Goal: Register for event/course

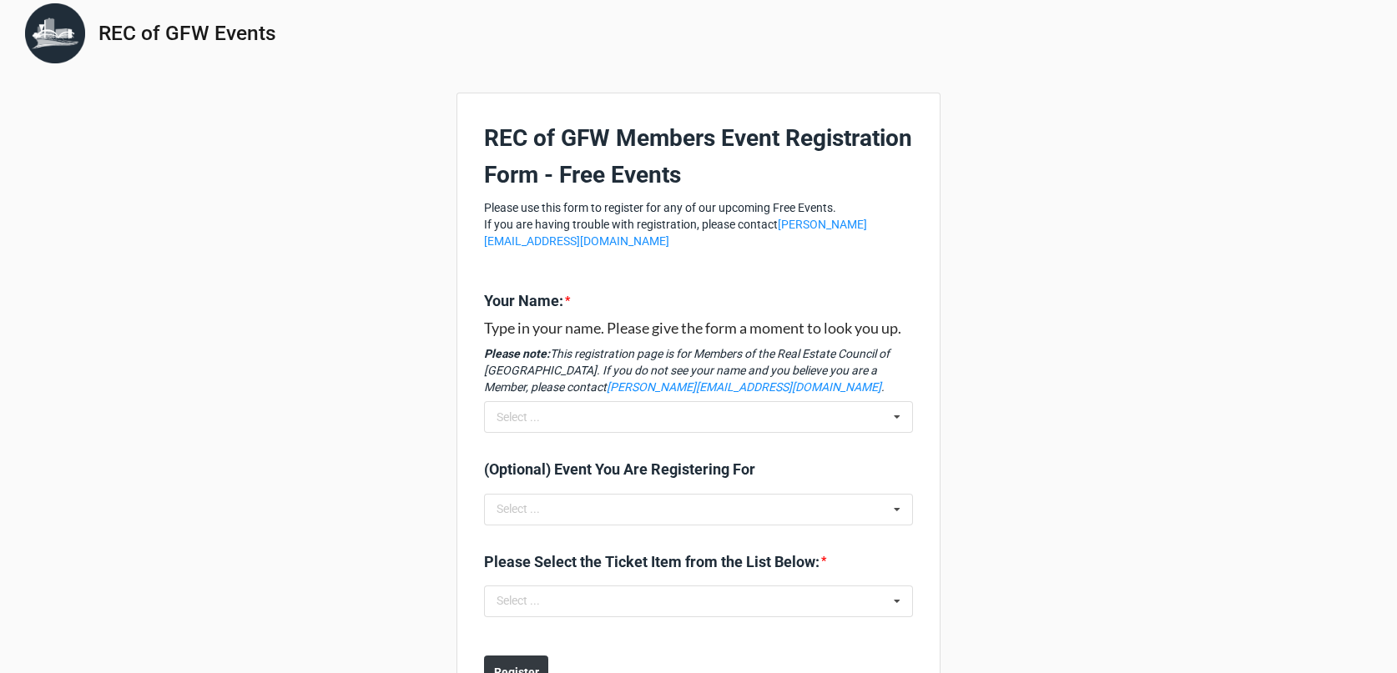
scroll to position [3, 0]
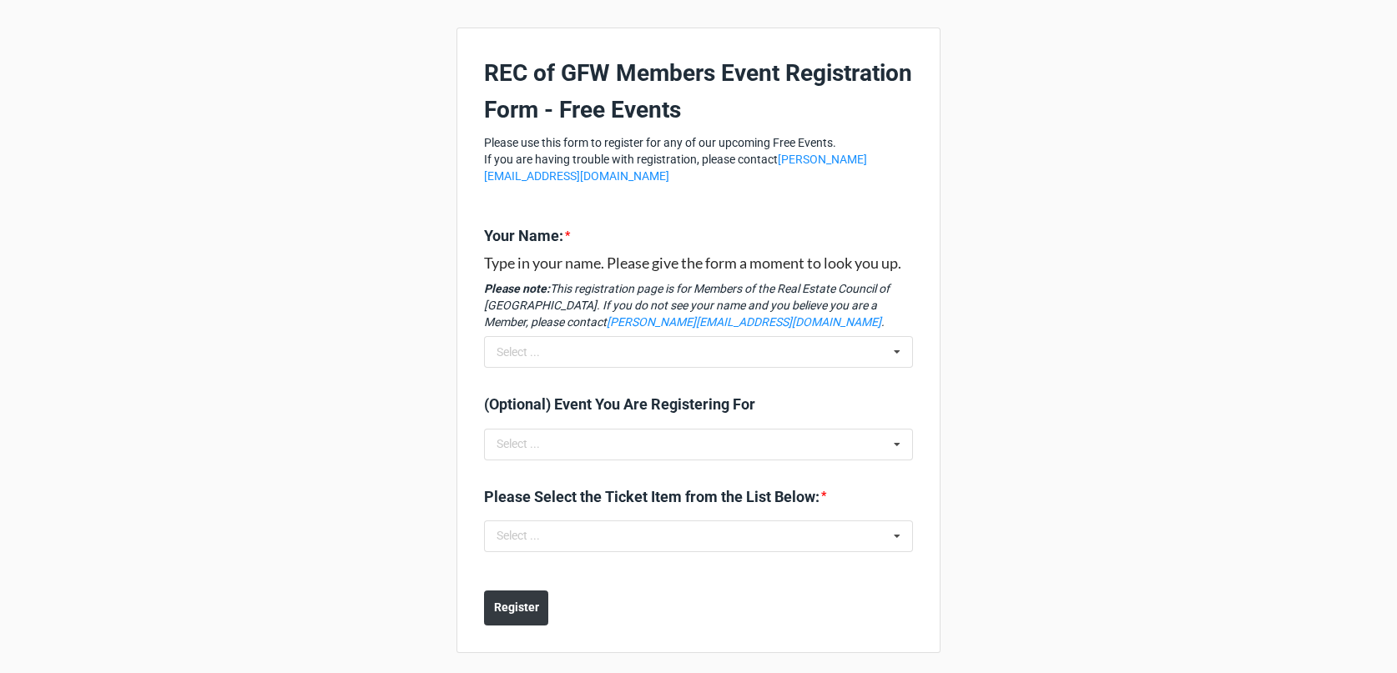
scroll to position [74, 0]
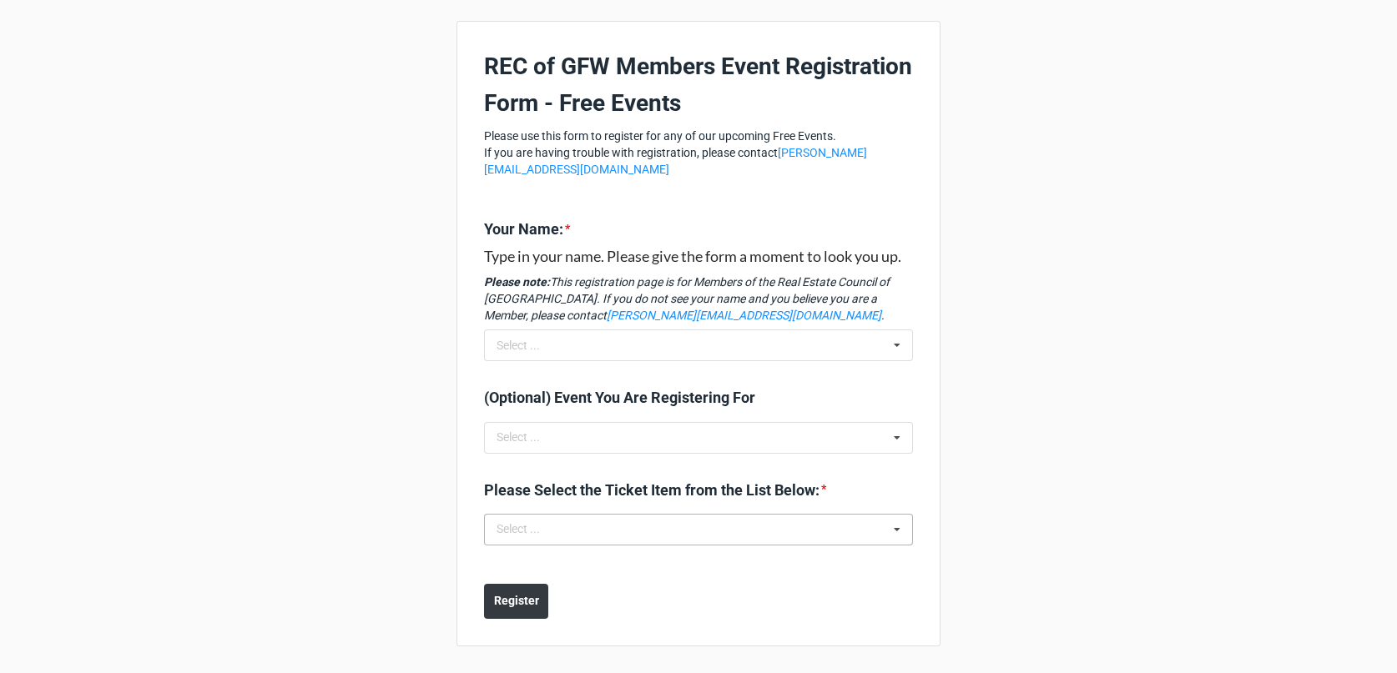
click at [890, 526] on icon at bounding box center [896, 530] width 25 height 31
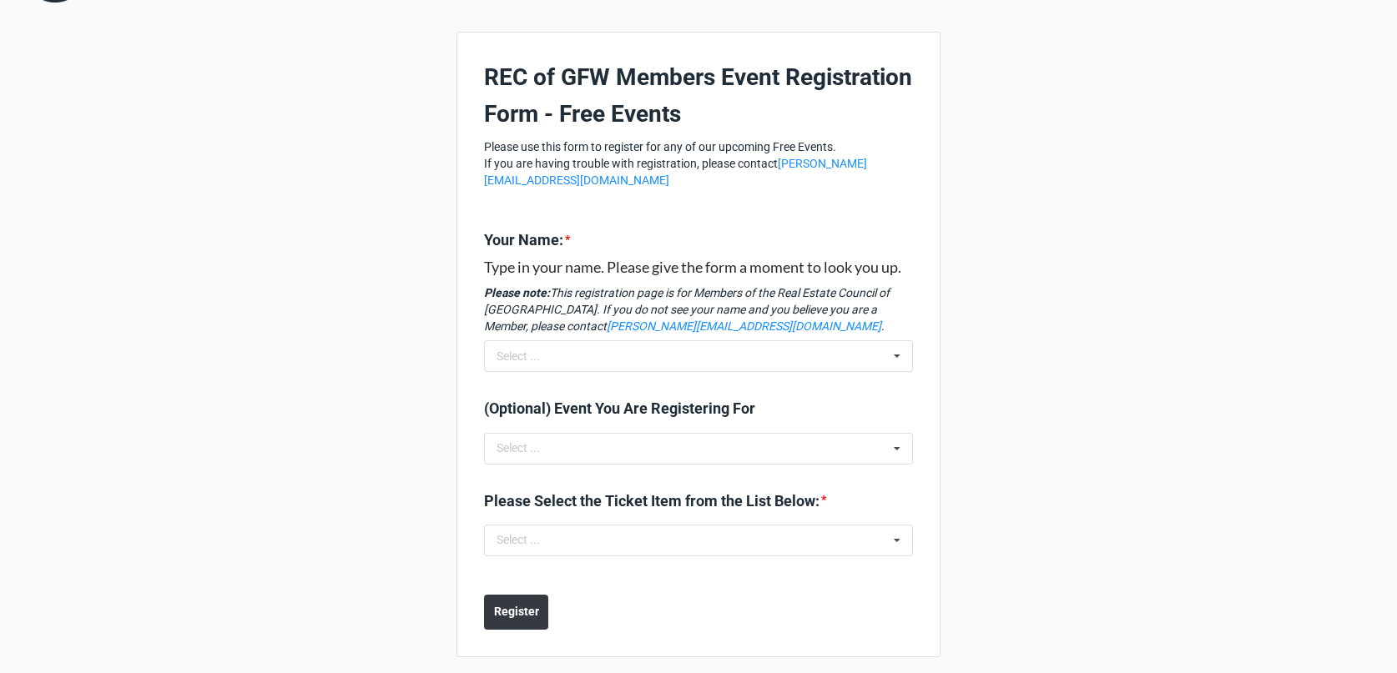
scroll to position [74, 0]
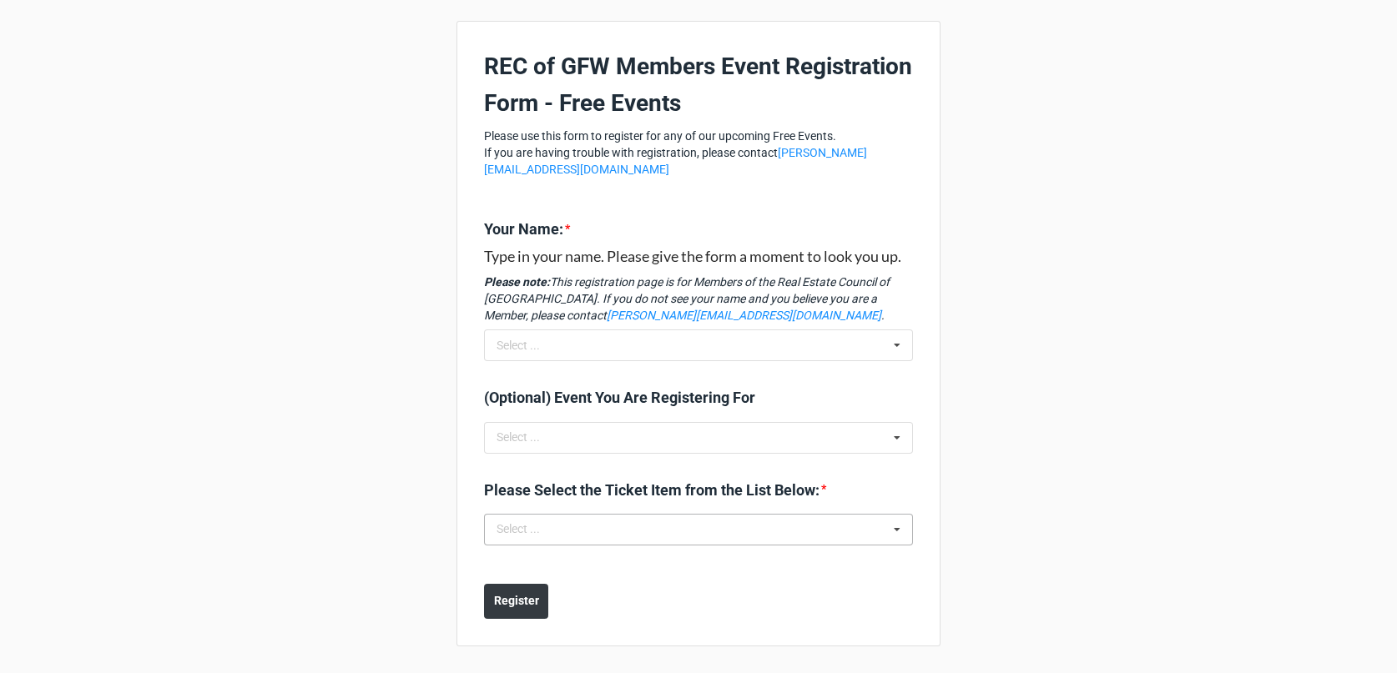
click at [891, 531] on icon at bounding box center [896, 530] width 25 height 31
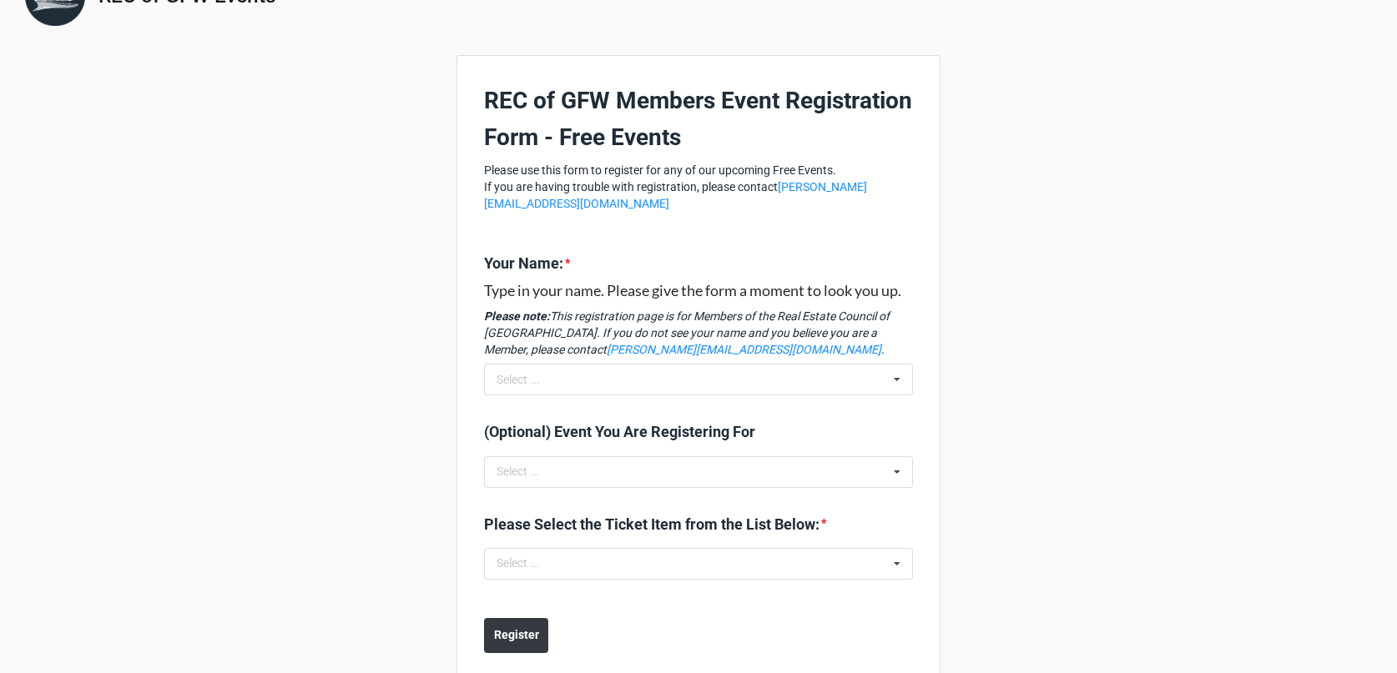
scroll to position [74, 0]
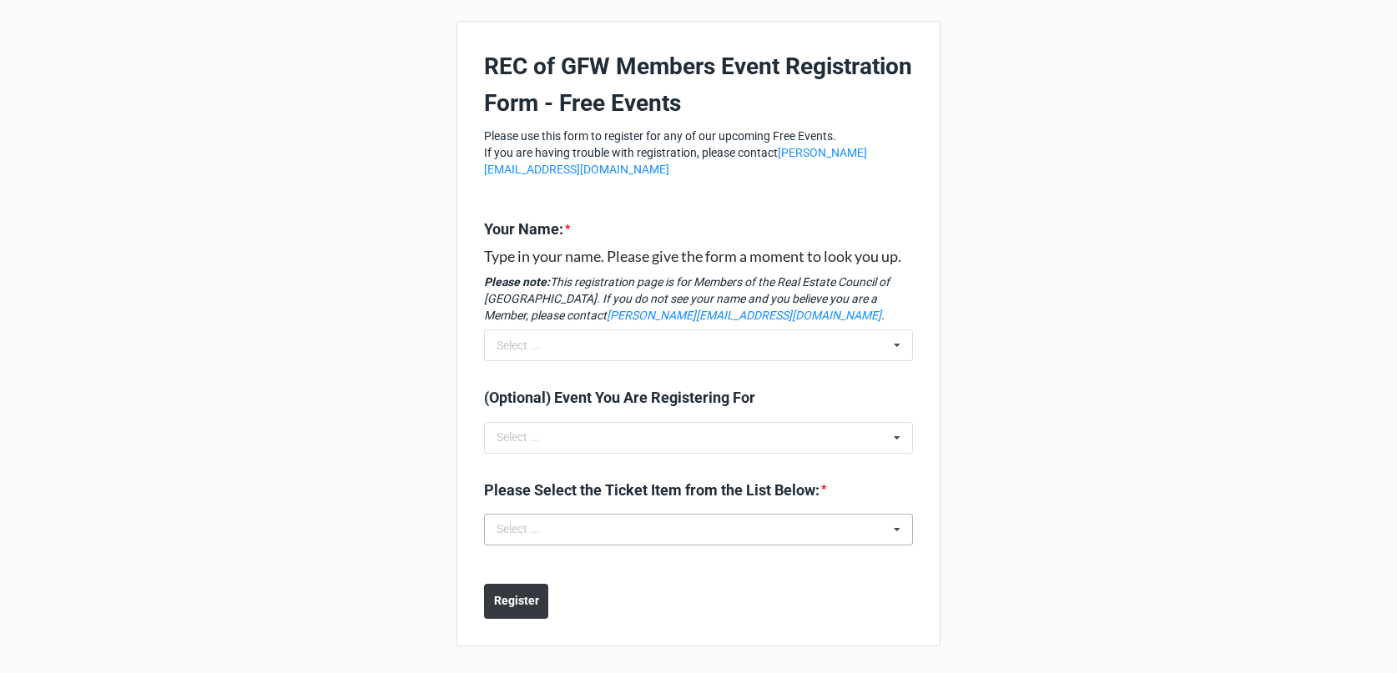
click at [894, 531] on icon at bounding box center [896, 530] width 25 height 31
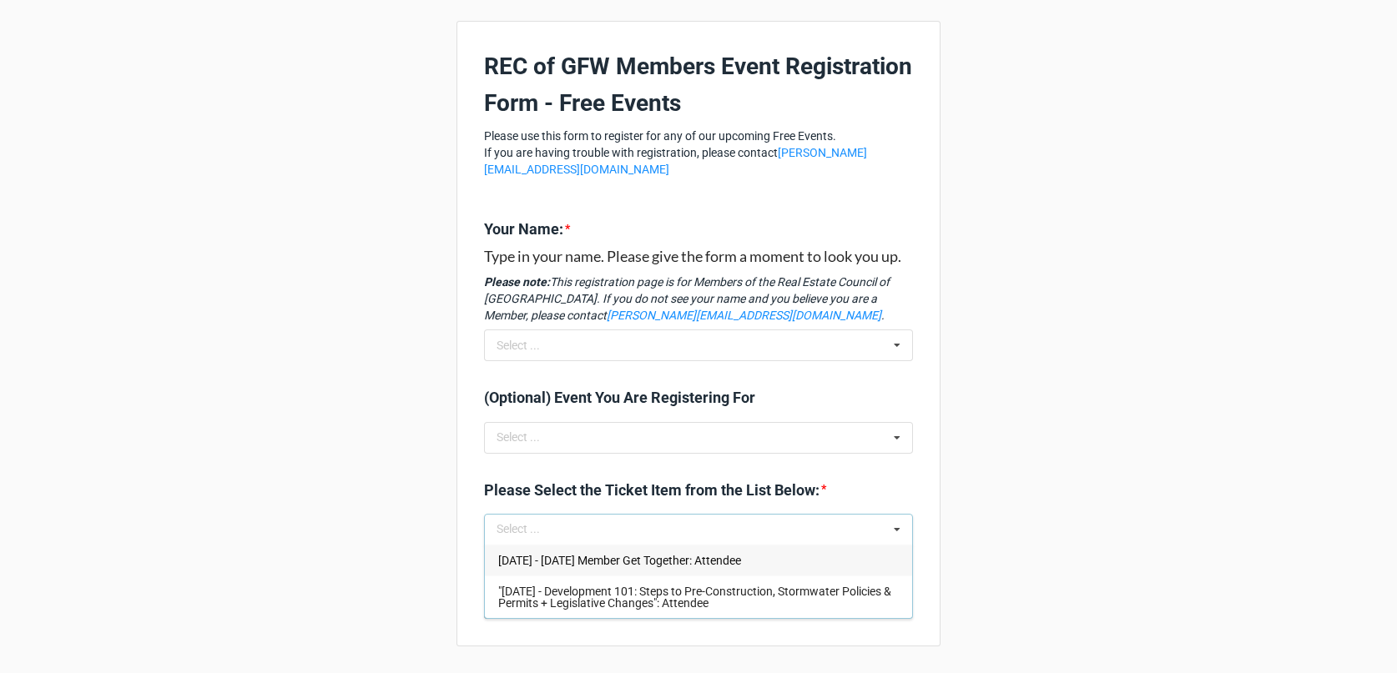
click at [760, 597] on span ""[DATE] - Development 101: Steps to Pre-Construction, Stormwater Policies & Per…" at bounding box center [694, 597] width 393 height 25
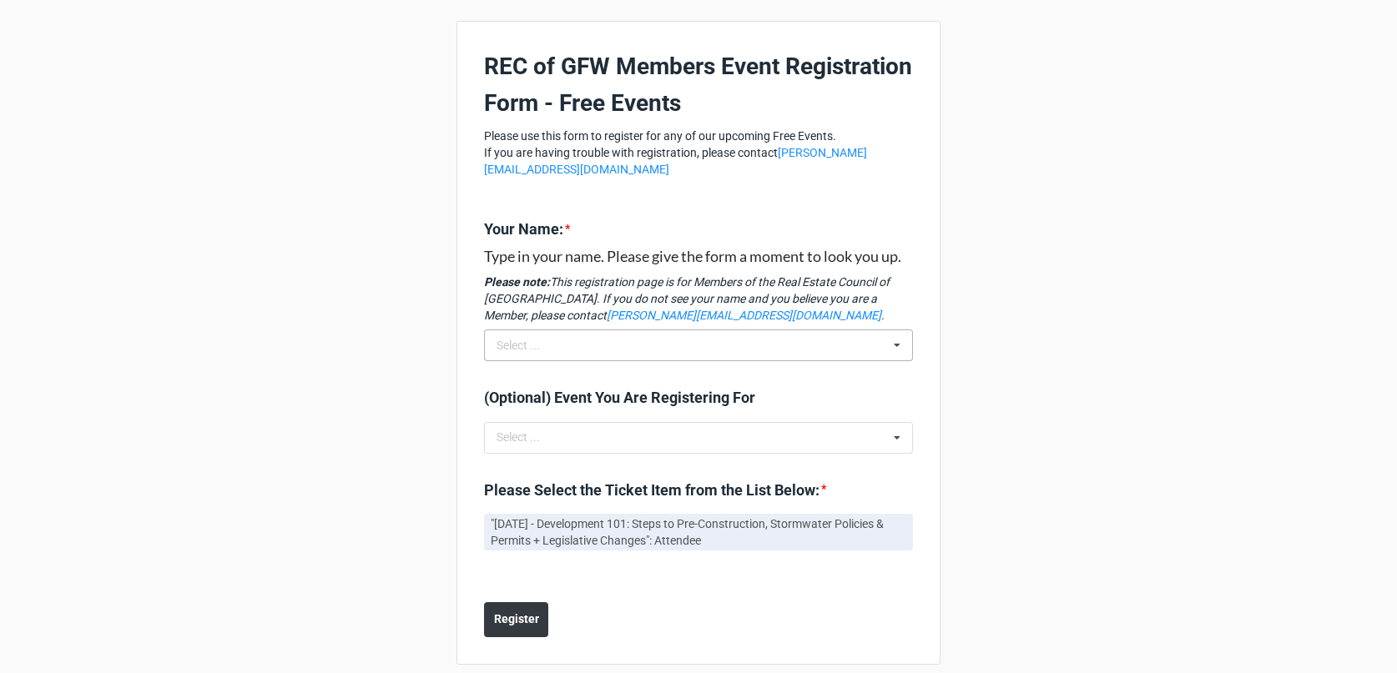
click at [884, 347] on icon at bounding box center [896, 345] width 25 height 31
type input "kelle"
click at [526, 376] on span "Kelle Moulton" at bounding box center [542, 376] width 89 height 13
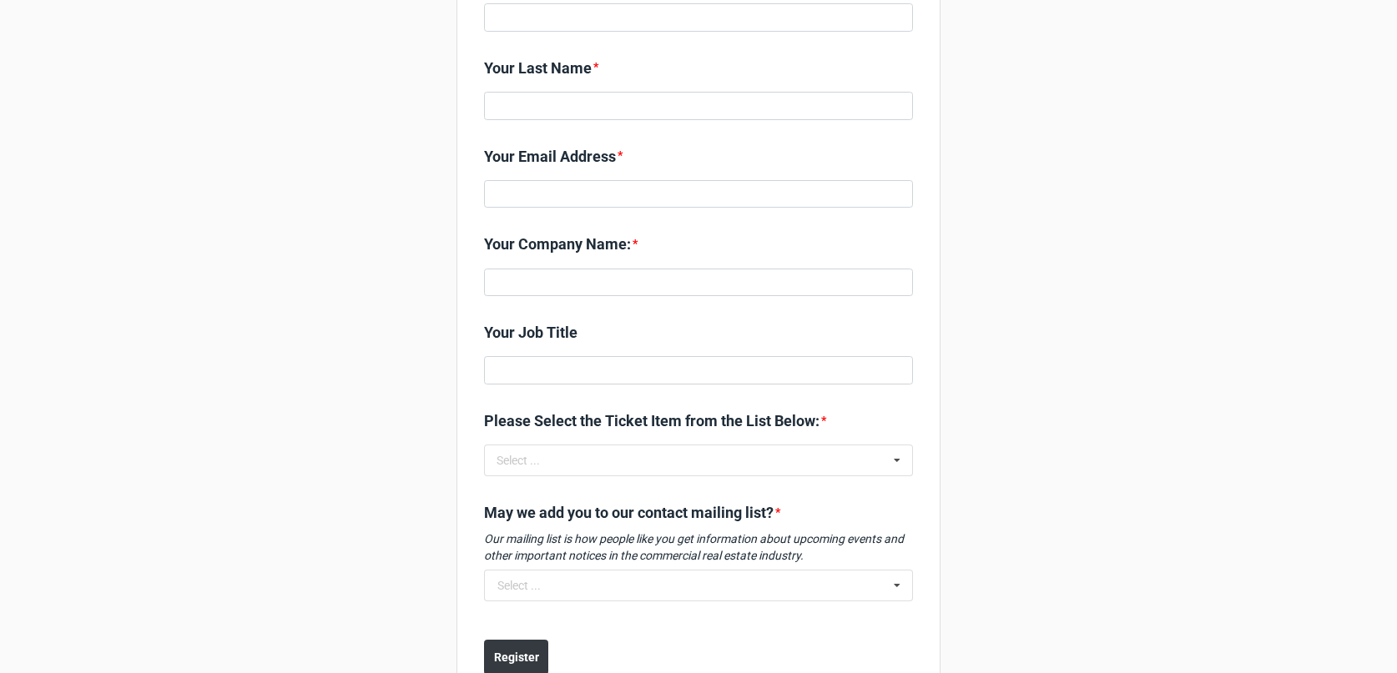
scroll to position [380, 0]
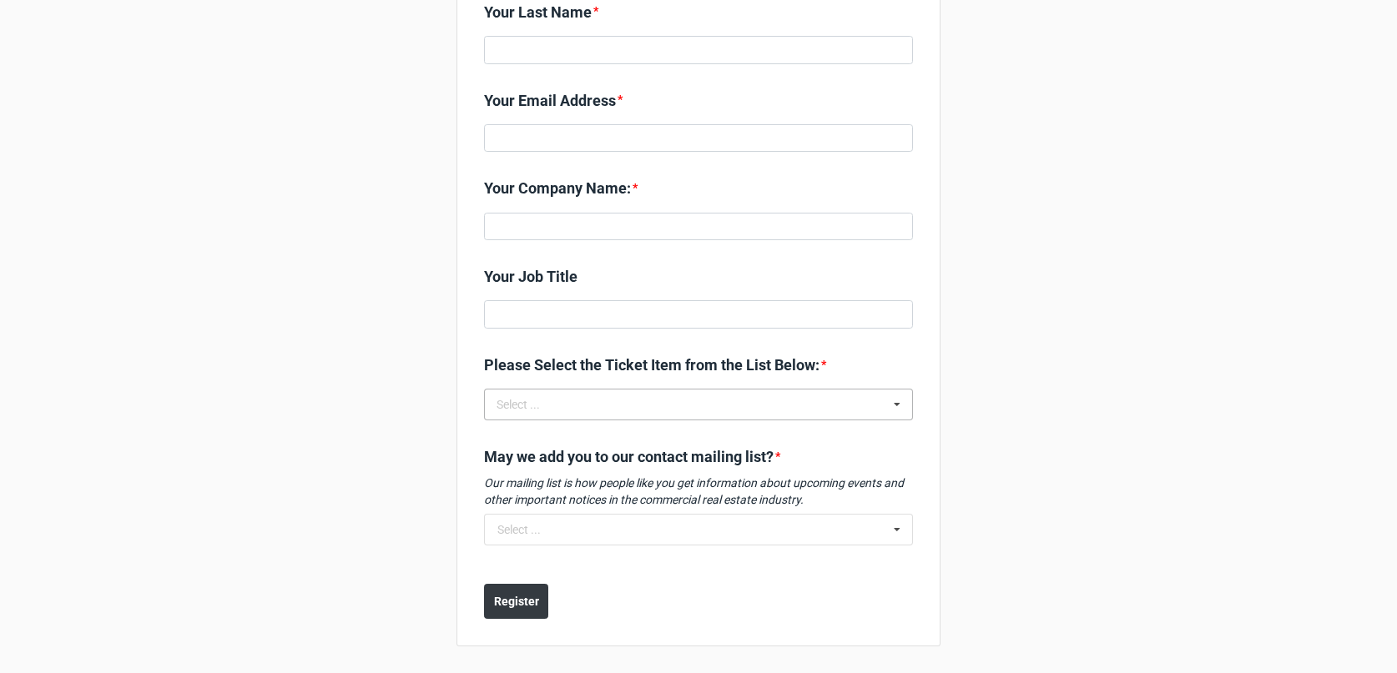
click at [889, 402] on icon at bounding box center [896, 405] width 25 height 31
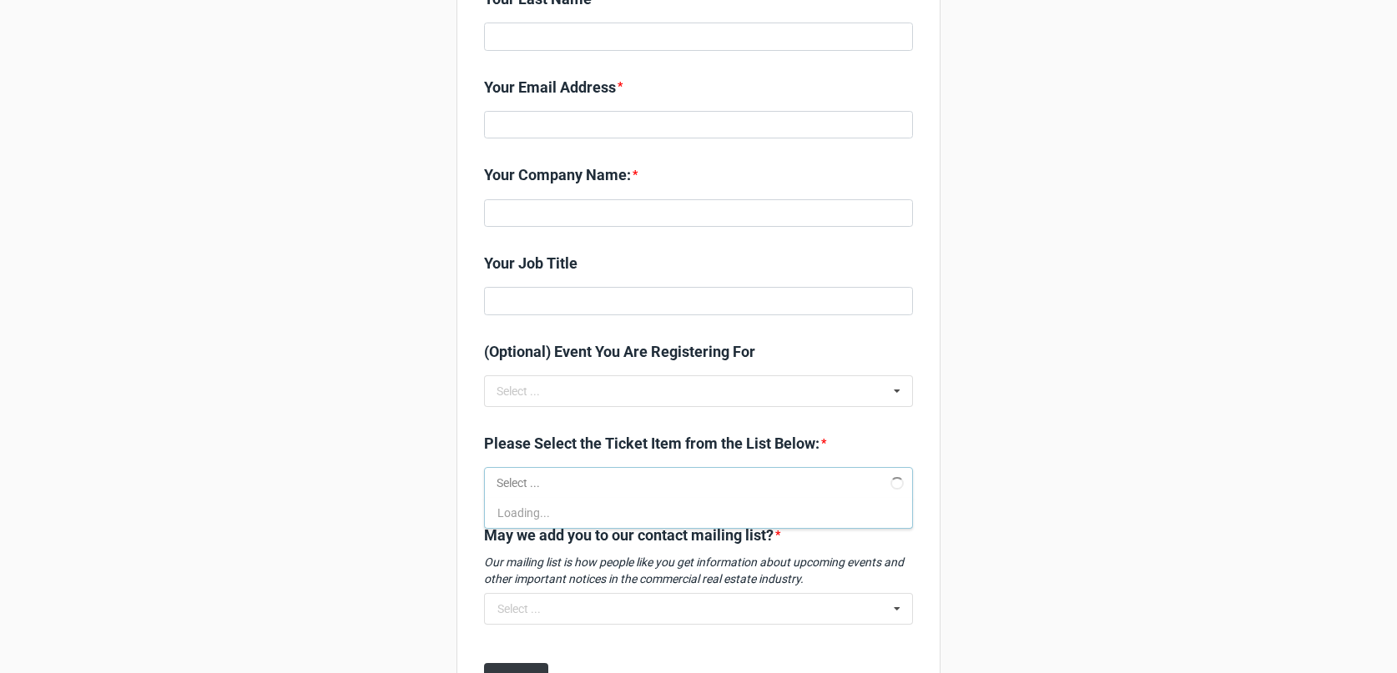
scroll to position [472, 0]
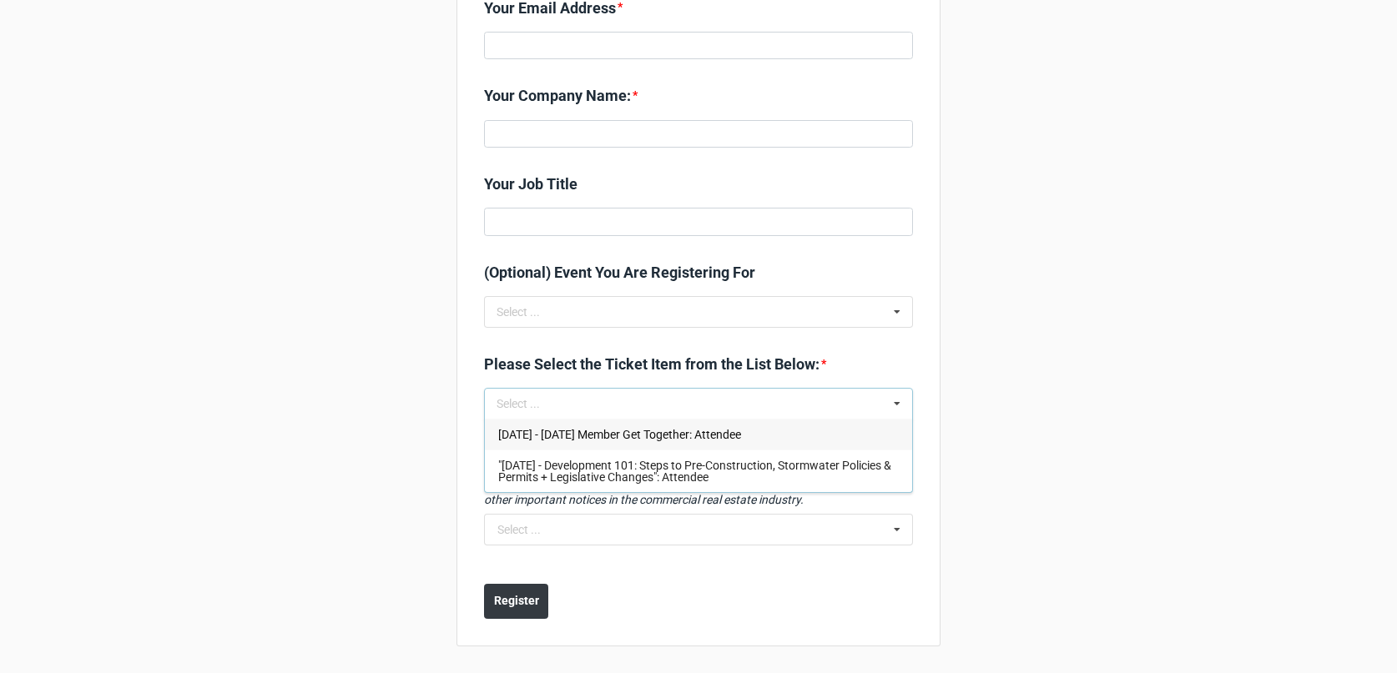
click at [1136, 465] on div "REC of GFW Events REC of GFW Event Registration Form - Free Events Please use t…" at bounding box center [698, 101] width 1397 height 1146
